Goal: Information Seeking & Learning: Understand process/instructions

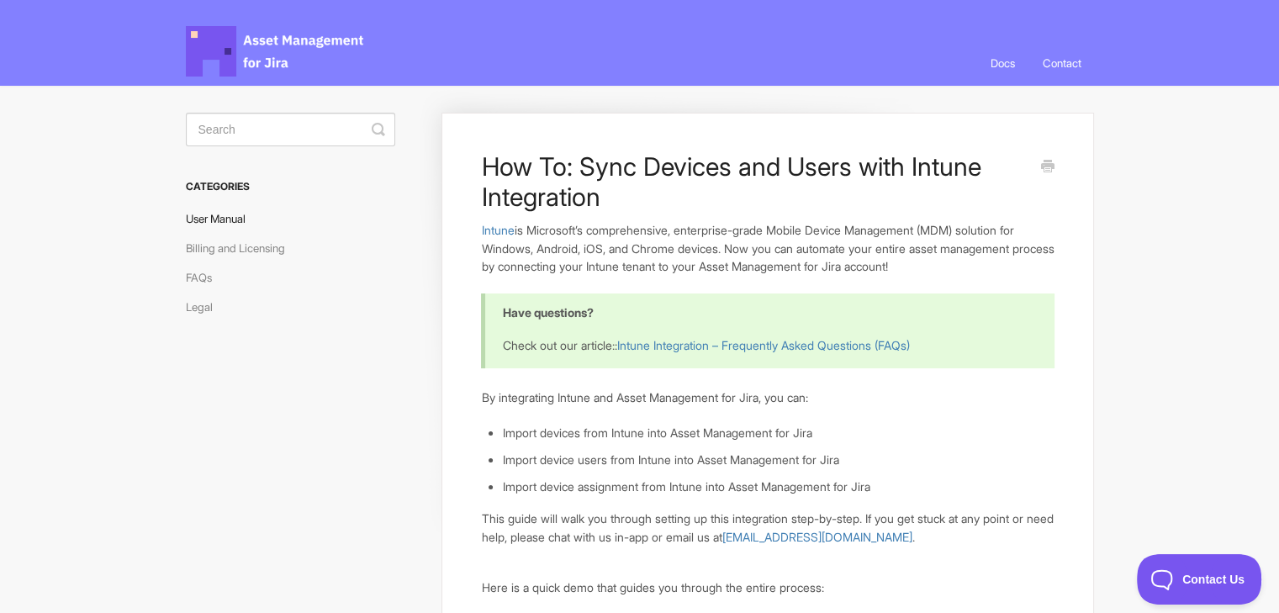
click at [219, 214] on link "User Manual" at bounding box center [222, 218] width 72 height 27
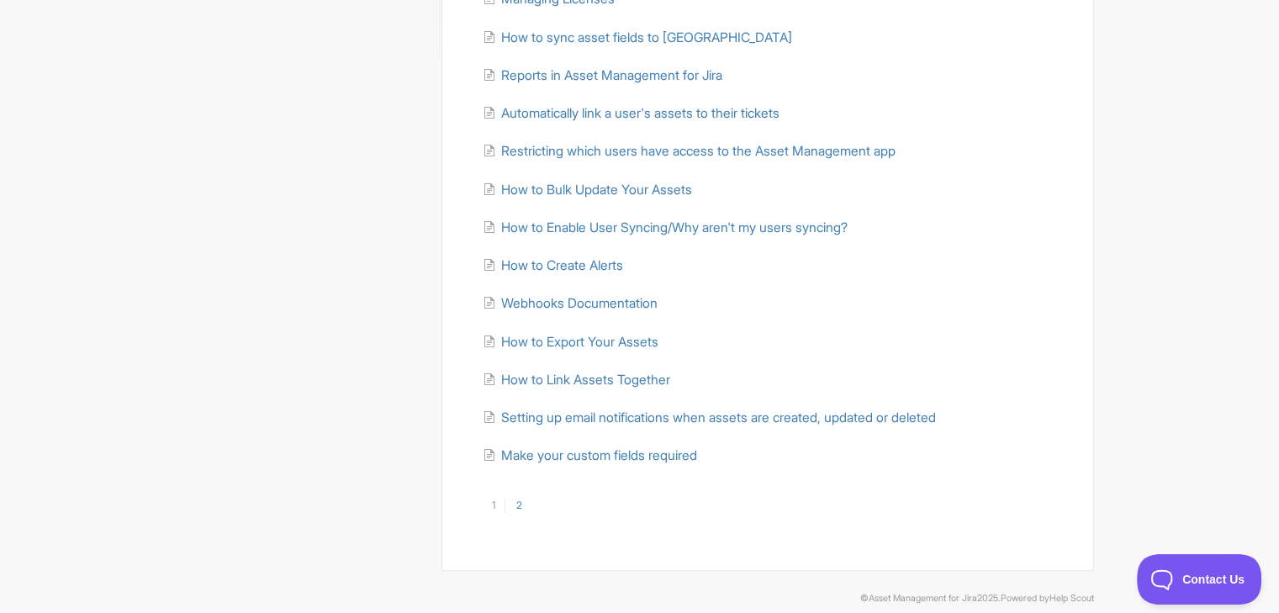
scroll to position [476, 0]
click at [521, 507] on link "2" at bounding box center [517, 502] width 27 height 15
